Goal: Task Accomplishment & Management: Manage account settings

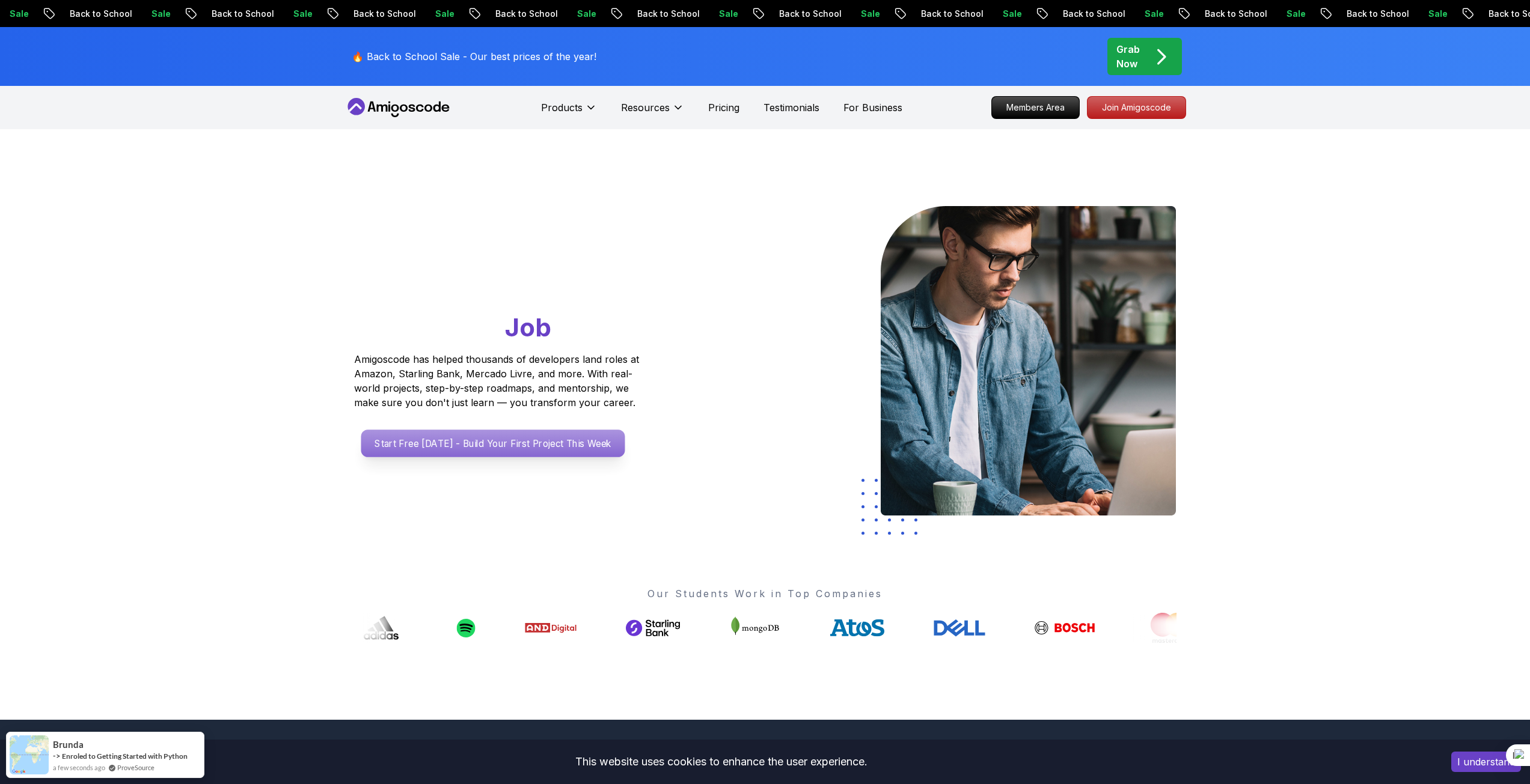
click at [533, 445] on p "Start Free Today - Build Your First Project This Week" at bounding box center [492, 443] width 264 height 28
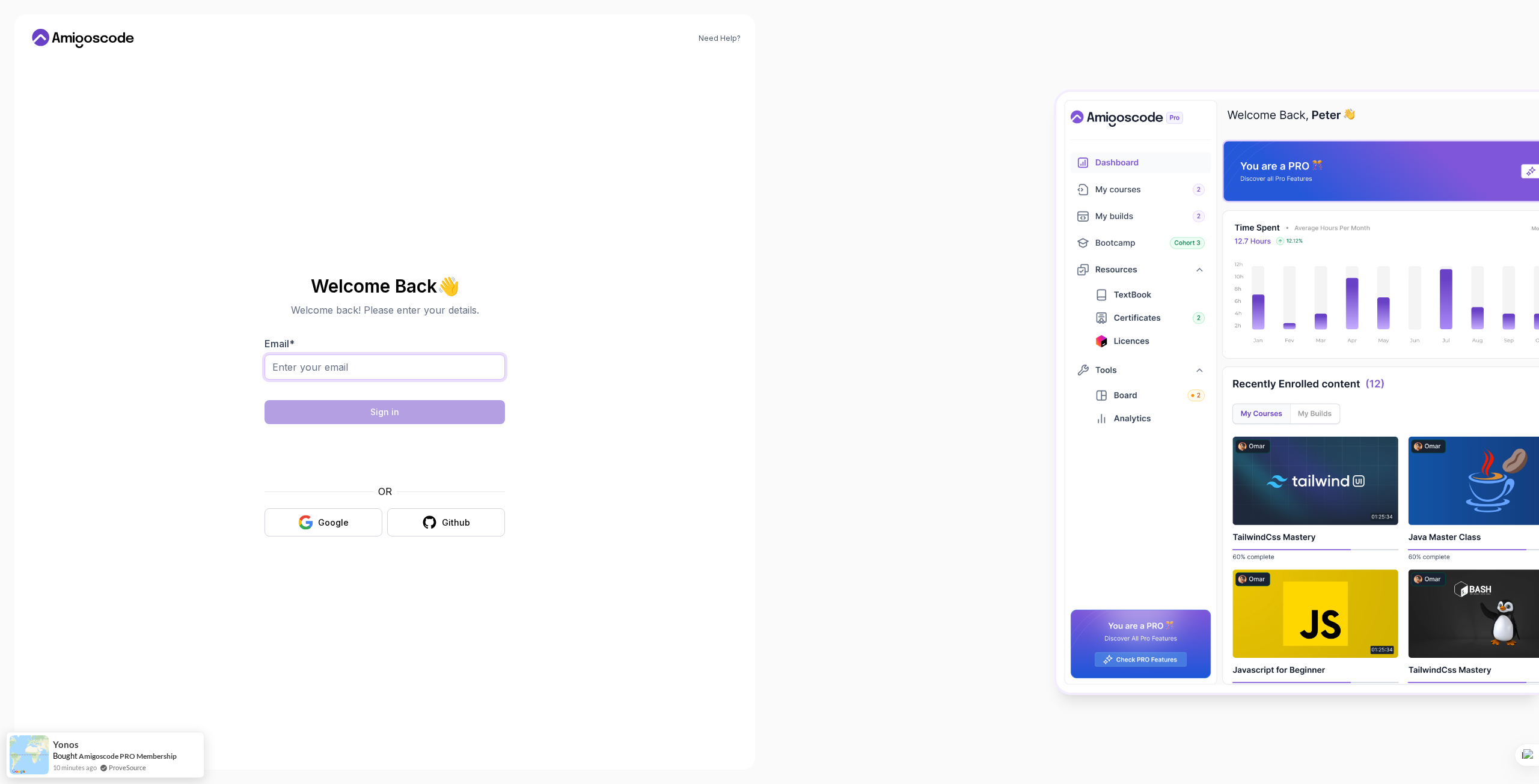
click at [445, 360] on input "Email *" at bounding box center [385, 367] width 241 height 25
click at [352, 521] on button "Google" at bounding box center [323, 523] width 118 height 29
click at [378, 369] on input "Email *" at bounding box center [385, 367] width 241 height 25
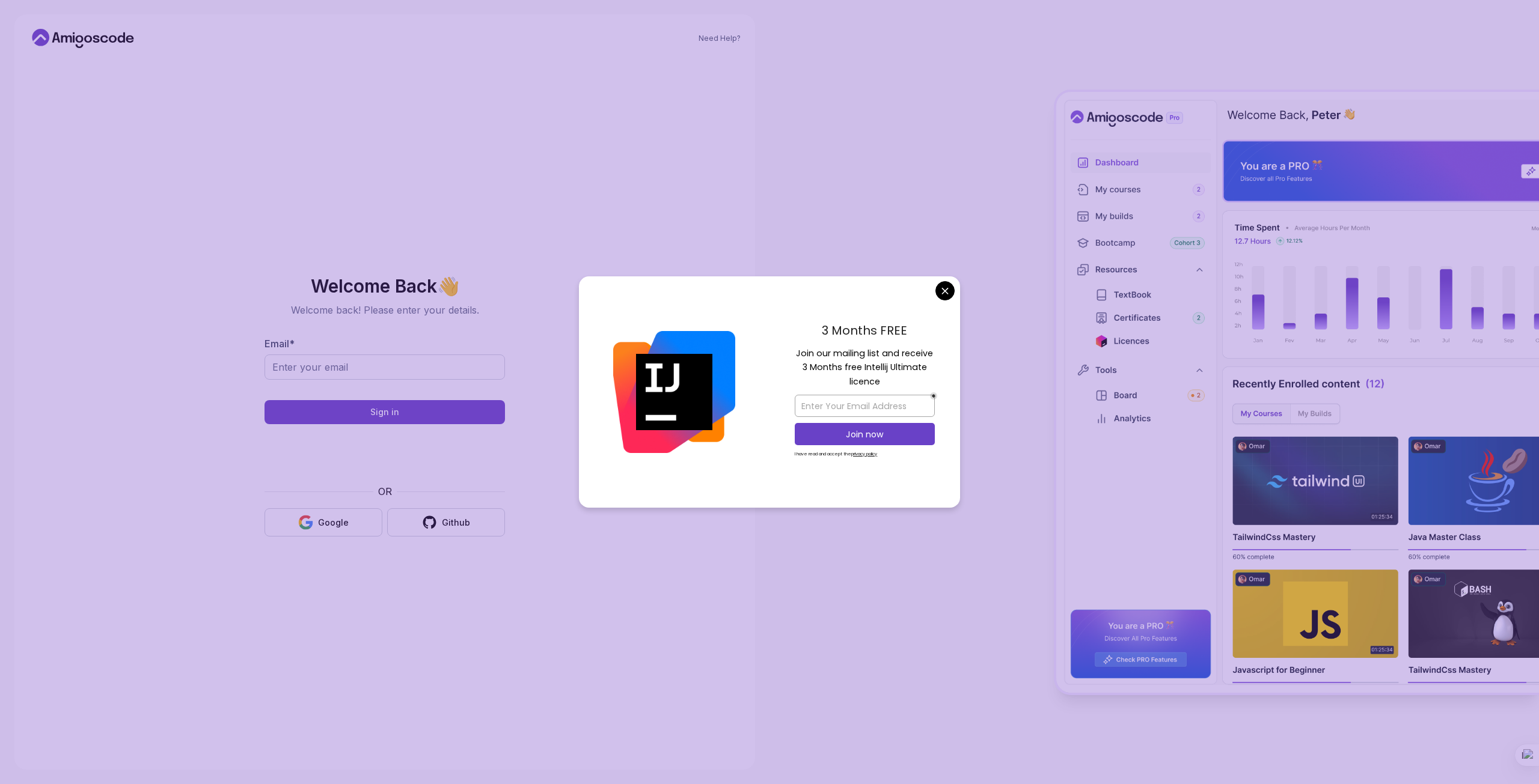
click at [941, 283] on body "Need Help? Welcome Back 👋 Welcome back! Please enter your details. Email * Sign…" at bounding box center [770, 392] width 1539 height 784
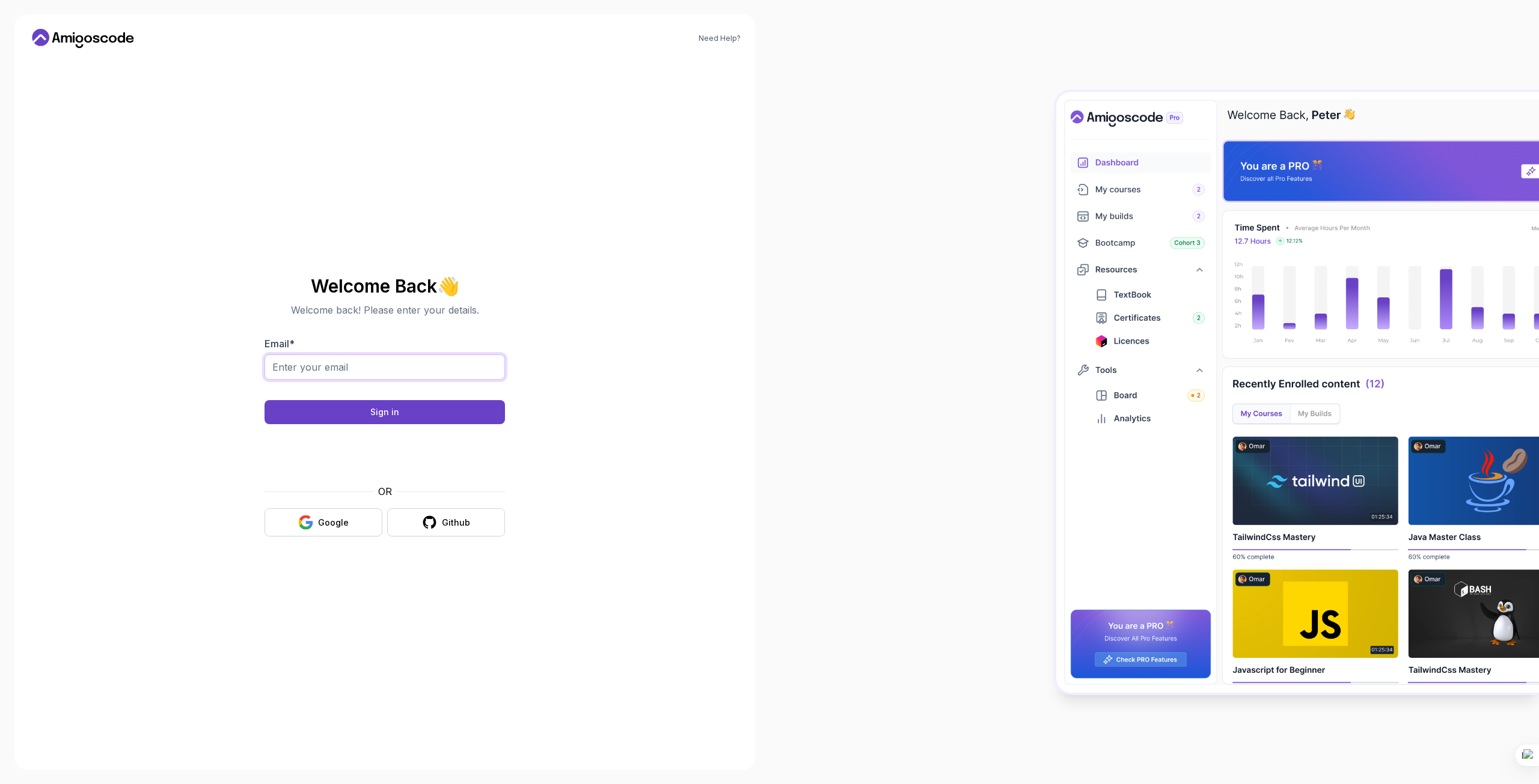
click at [448, 356] on input "Email *" at bounding box center [385, 367] width 241 height 25
type input "ש"
type input "ش"
type input "amd717273@gmail.com"
click at [400, 413] on button "Sign in" at bounding box center [385, 412] width 241 height 24
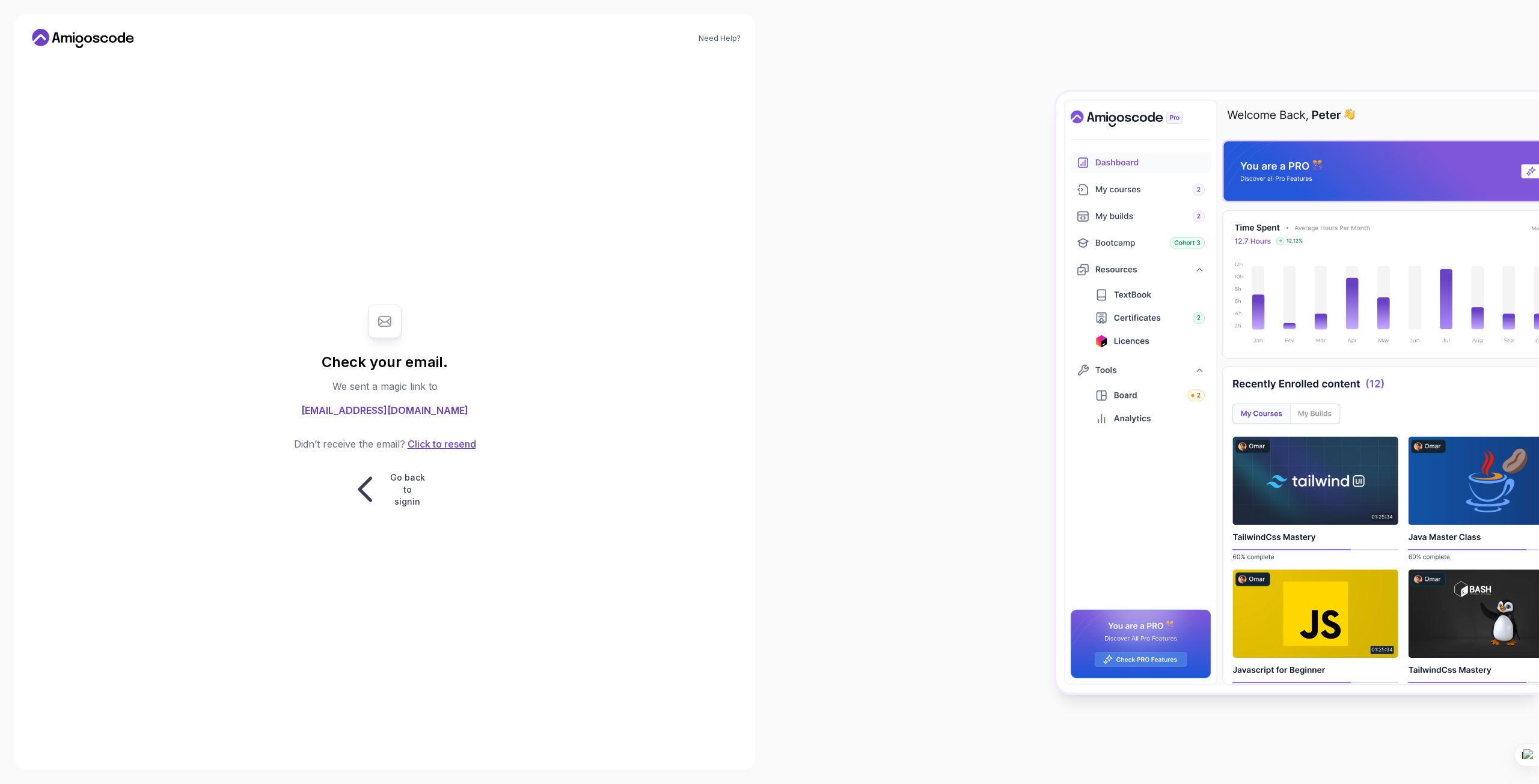
click at [429, 441] on button "Click to resend" at bounding box center [440, 444] width 71 height 14
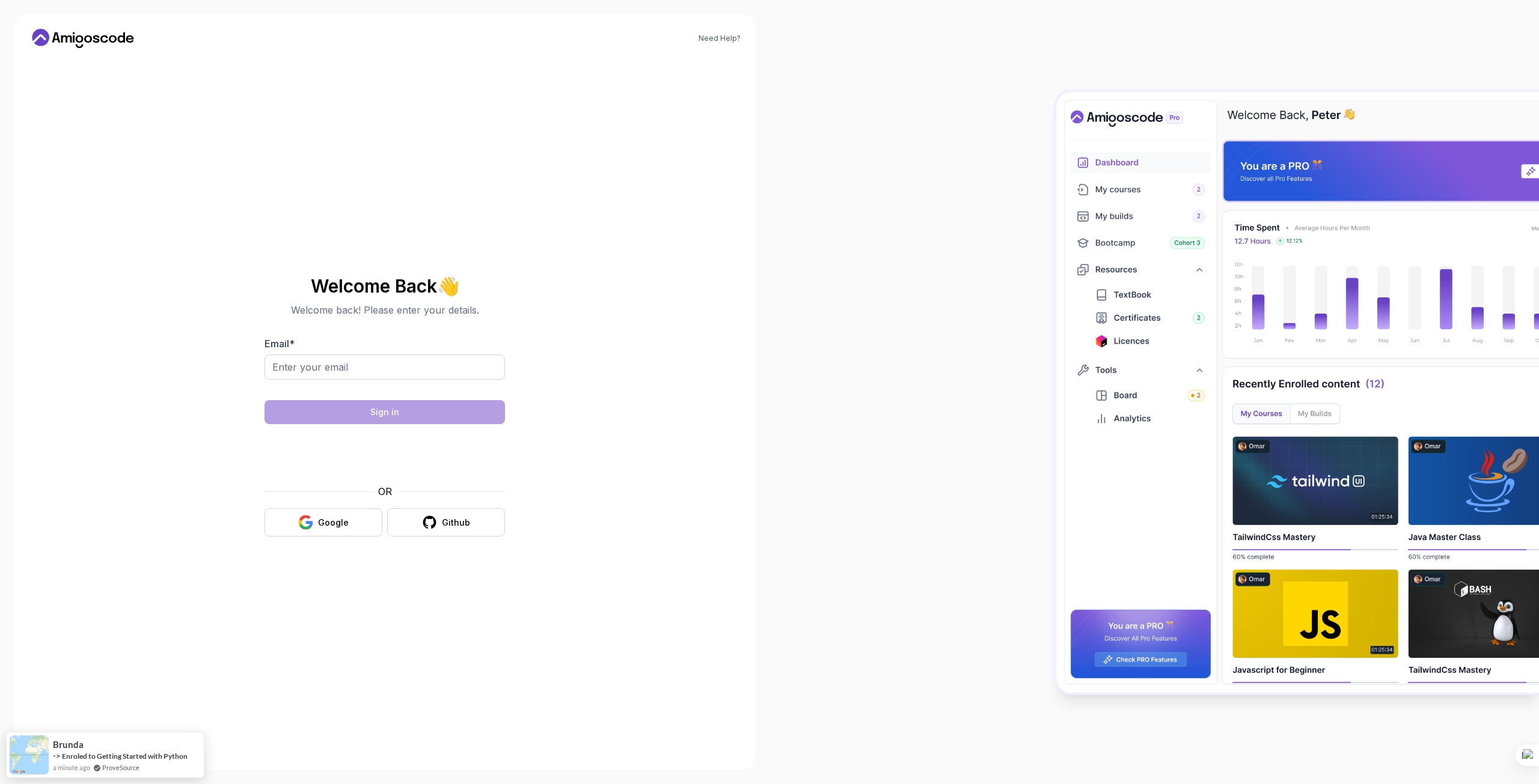
click at [950, 284] on body "Need Help? Welcome Back 👋 Welcome back! Please enter your details. Email * Sign…" at bounding box center [770, 392] width 1539 height 784
click at [375, 368] on input "Email *" at bounding box center [385, 367] width 241 height 25
type input "amd717273@gmail.com"
click at [429, 417] on button "Sign in" at bounding box center [385, 412] width 241 height 24
drag, startPoint x: 425, startPoint y: 392, endPoint x: 470, endPoint y: 479, distance: 97.9
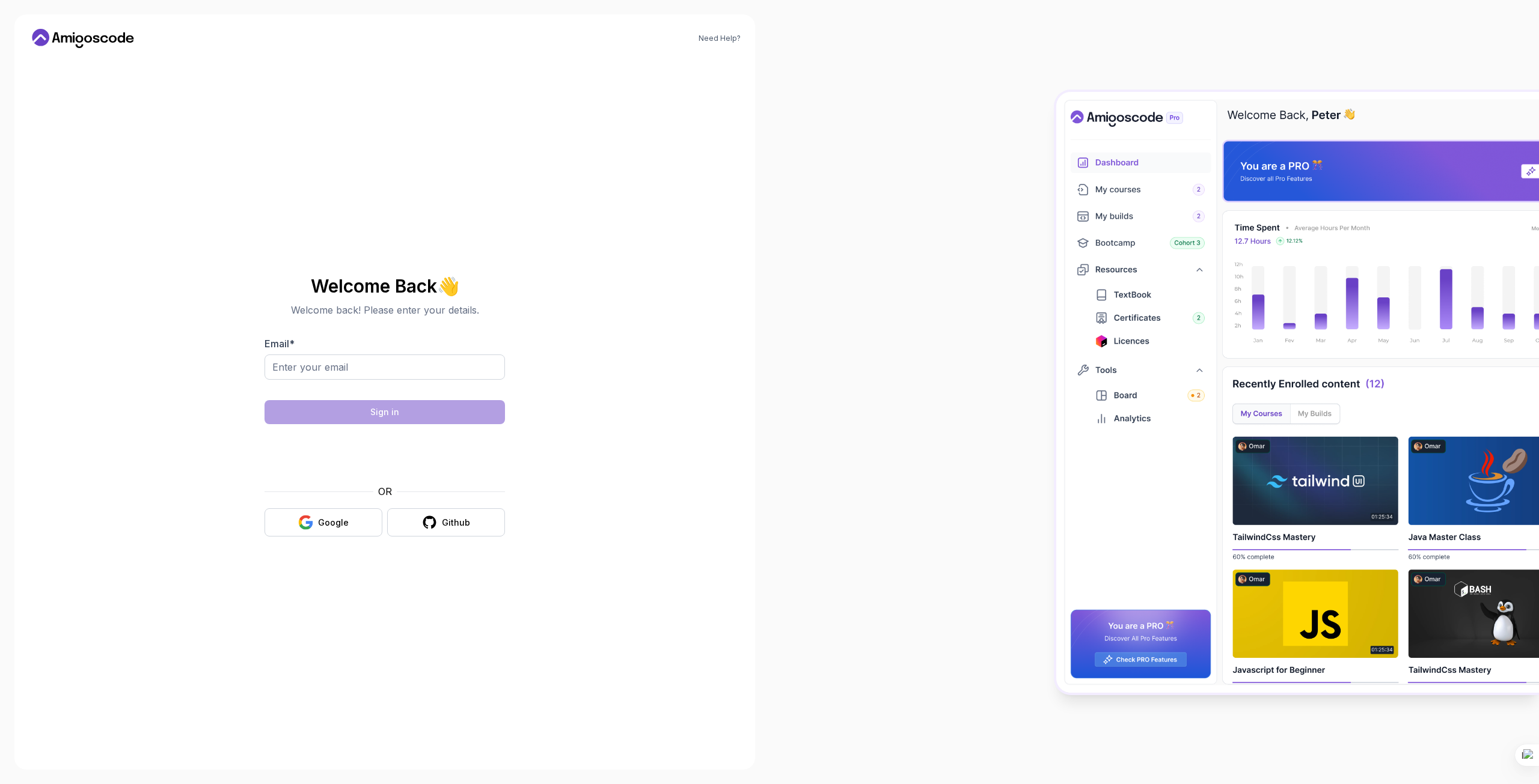
click at [425, 394] on form "Email * Sign in OR Google Github" at bounding box center [385, 437] width 241 height 200
click at [399, 364] on div at bounding box center [770, 392] width 1539 height 784
click at [399, 364] on input "Email *" at bounding box center [385, 367] width 241 height 25
